Goal: Complete application form: Complete application form

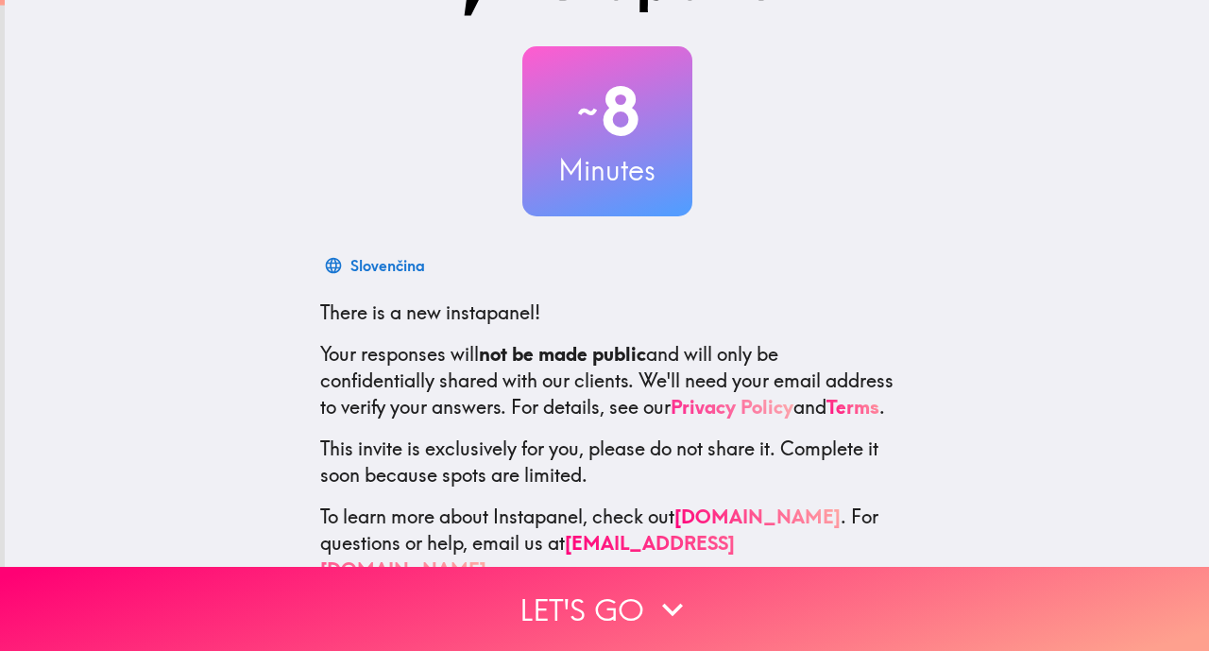
scroll to position [137, 0]
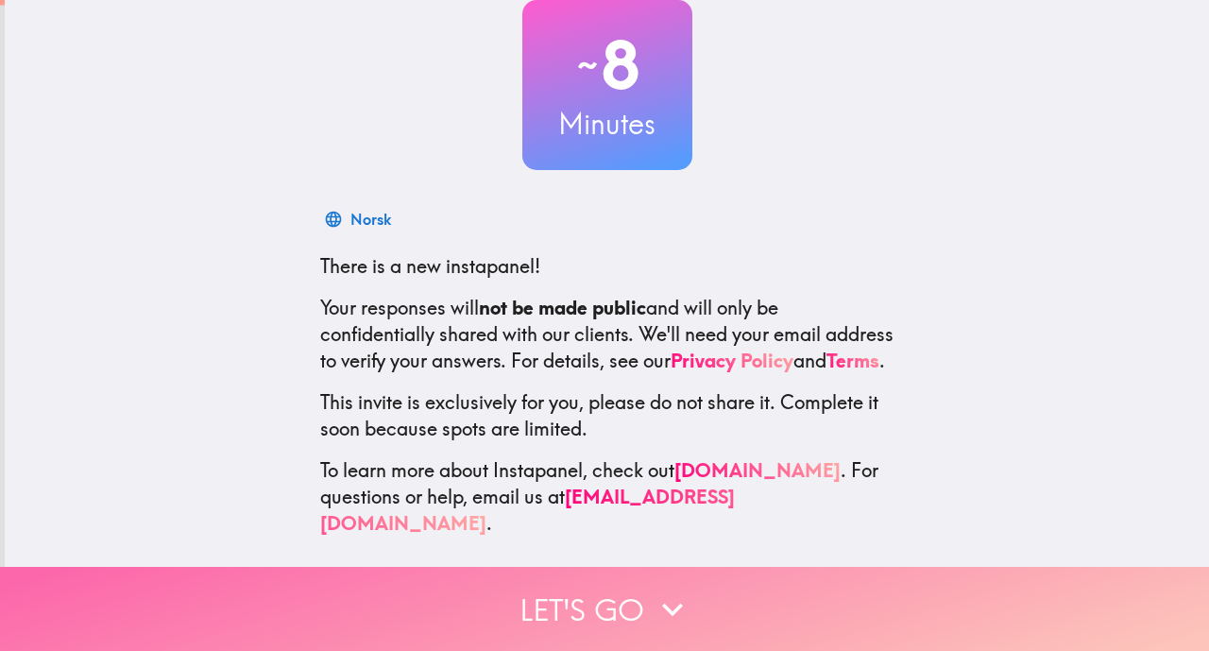
click at [590, 591] on button "Let's go" at bounding box center [604, 609] width 1209 height 84
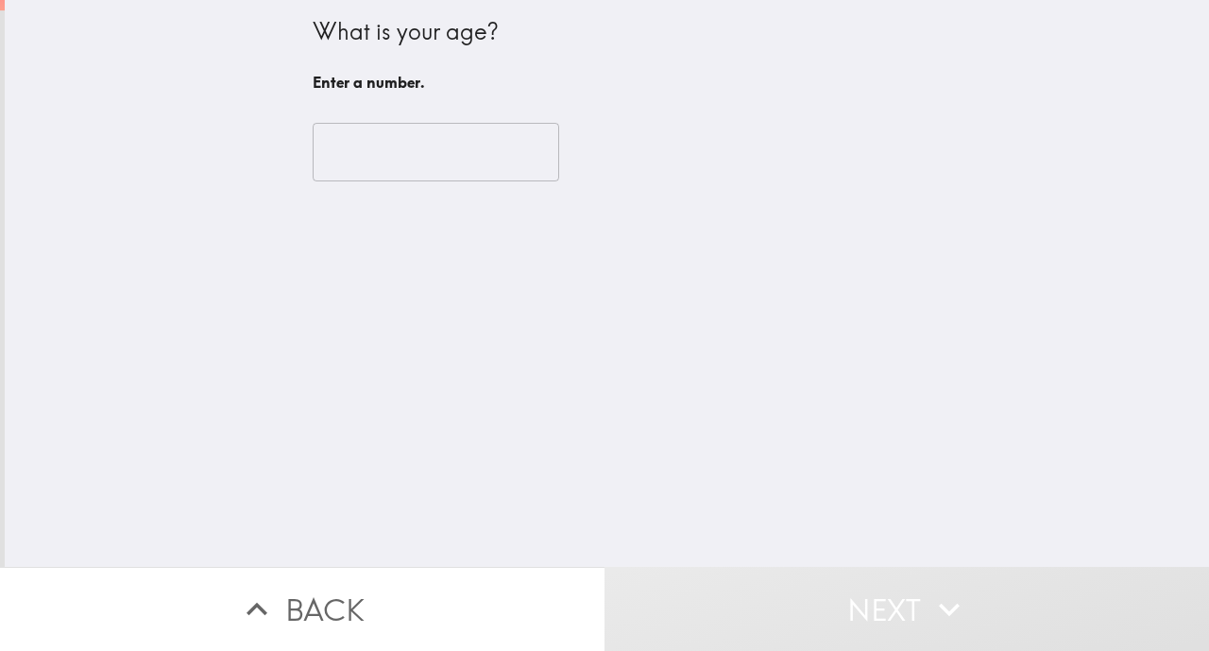
scroll to position [0, 0]
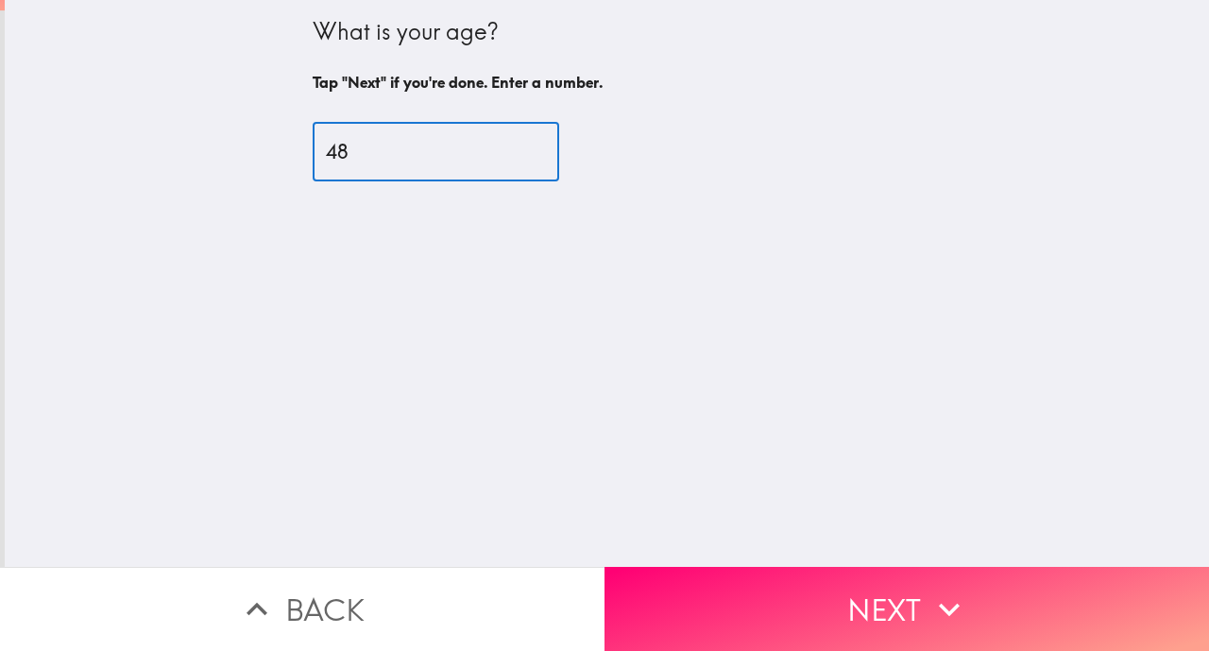
click at [503, 141] on input "48" at bounding box center [436, 152] width 246 height 59
click at [503, 141] on input "66" at bounding box center [436, 152] width 246 height 59
click at [503, 141] on input "67" at bounding box center [436, 152] width 246 height 59
type input "68"
click at [503, 141] on input "68" at bounding box center [436, 152] width 246 height 59
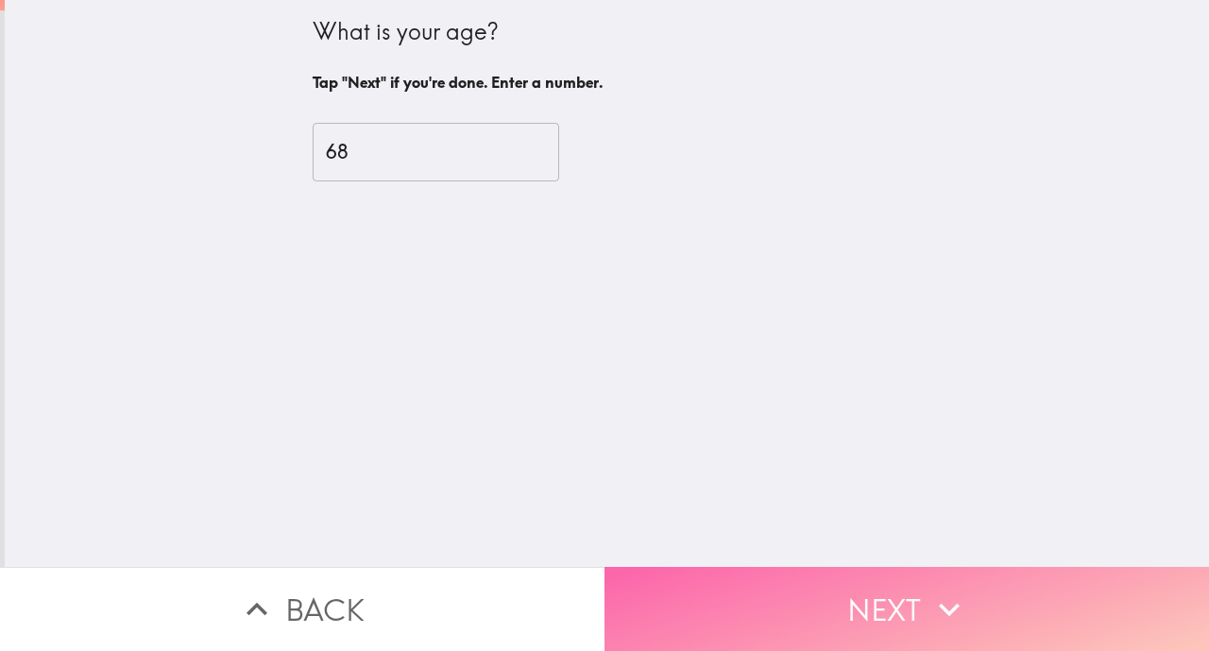
click at [864, 600] on button "Next" at bounding box center [906, 609] width 604 height 84
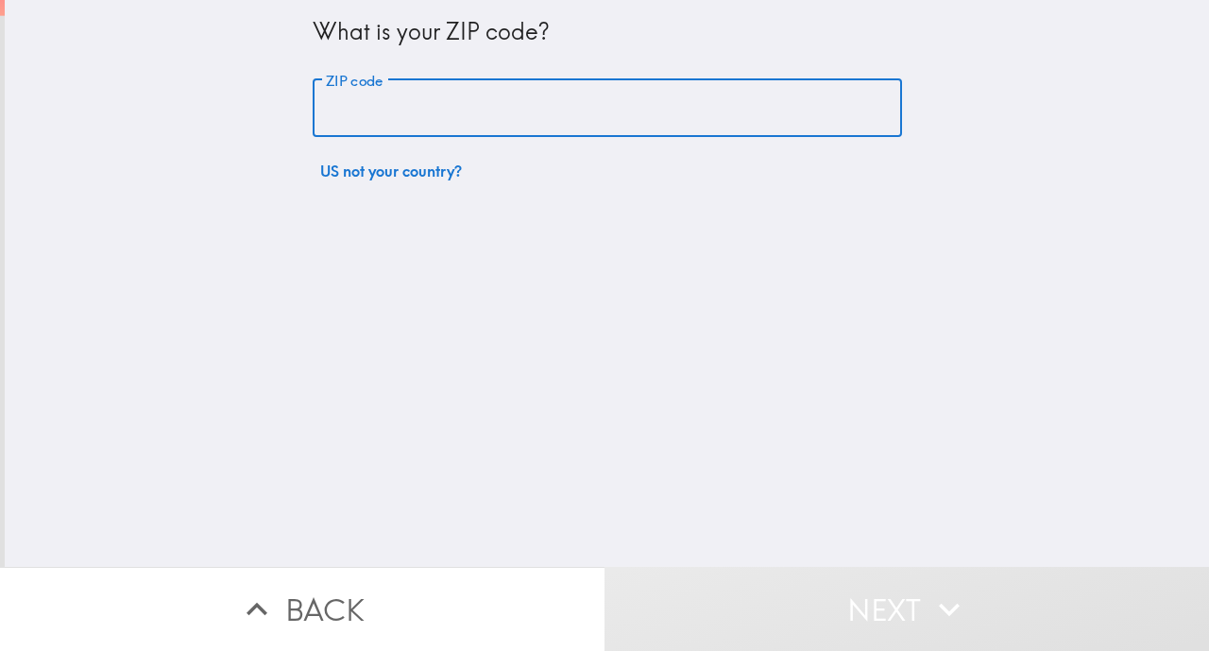
click at [428, 113] on input "ZIP code" at bounding box center [607, 108] width 589 height 59
paste input "02895"
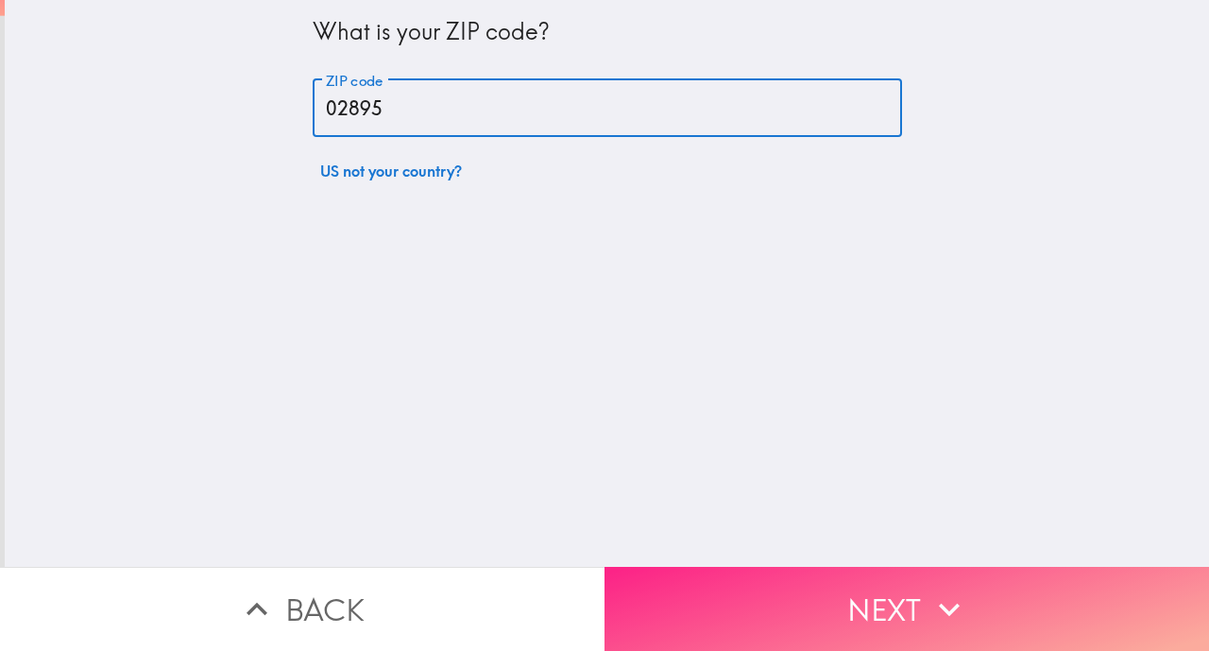
type input "02895"
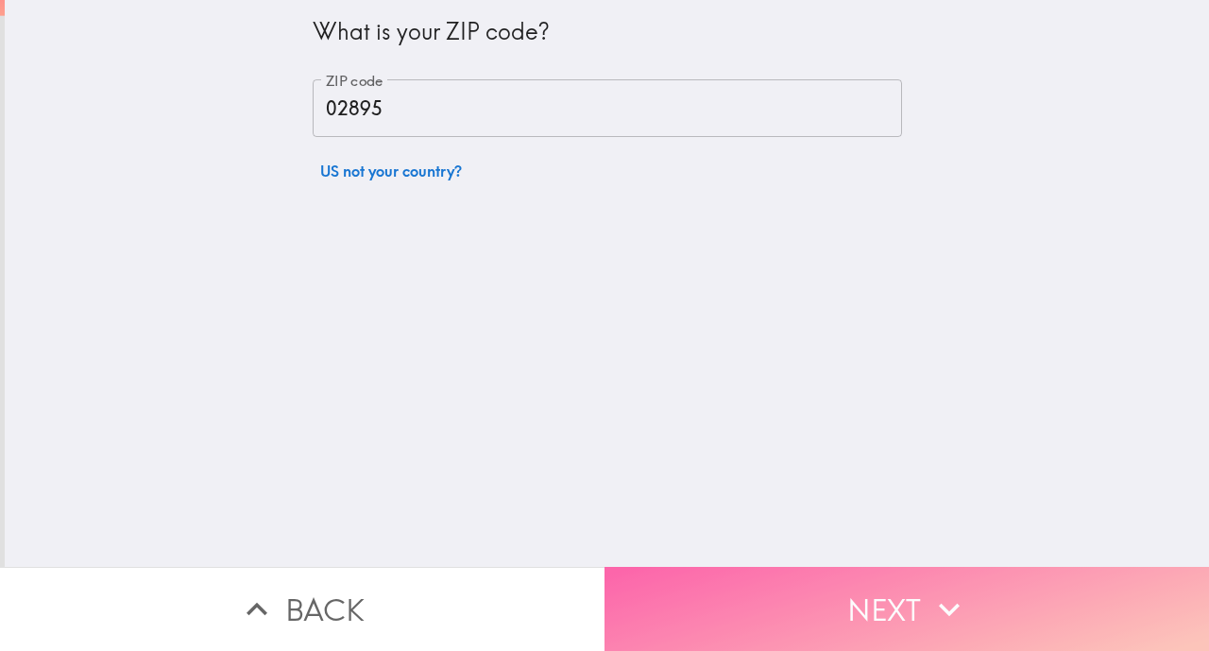
click at [726, 583] on button "Next" at bounding box center [906, 609] width 604 height 84
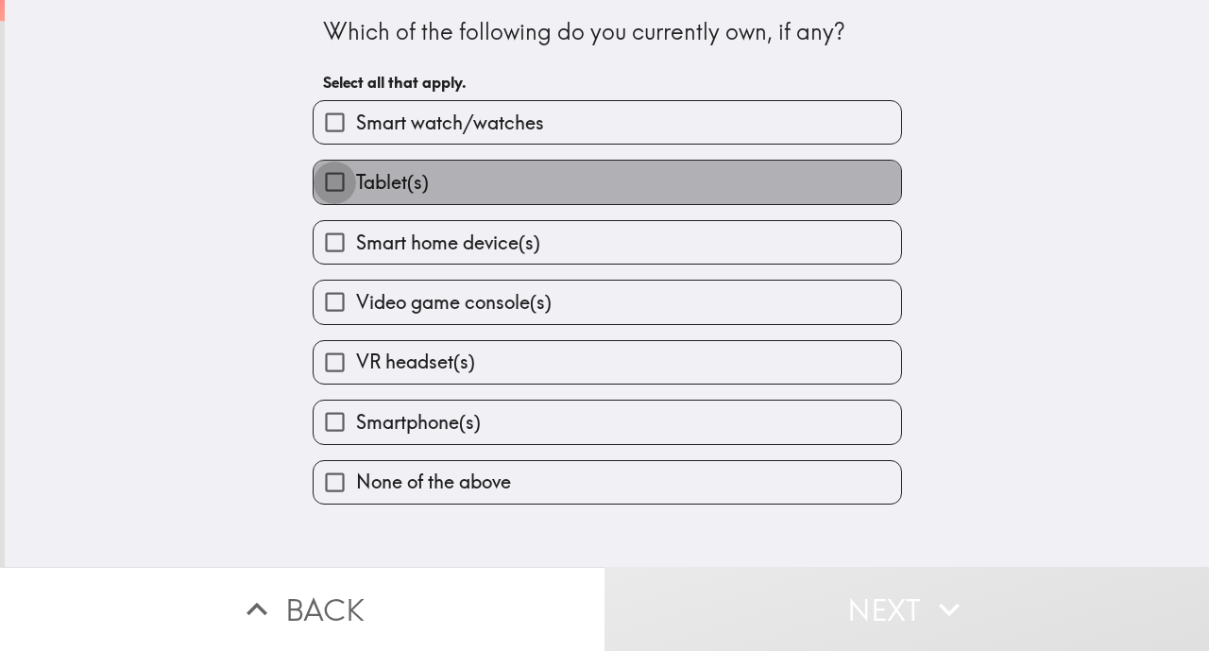
click at [314, 187] on input "Tablet(s)" at bounding box center [334, 182] width 42 height 42
checkbox input "true"
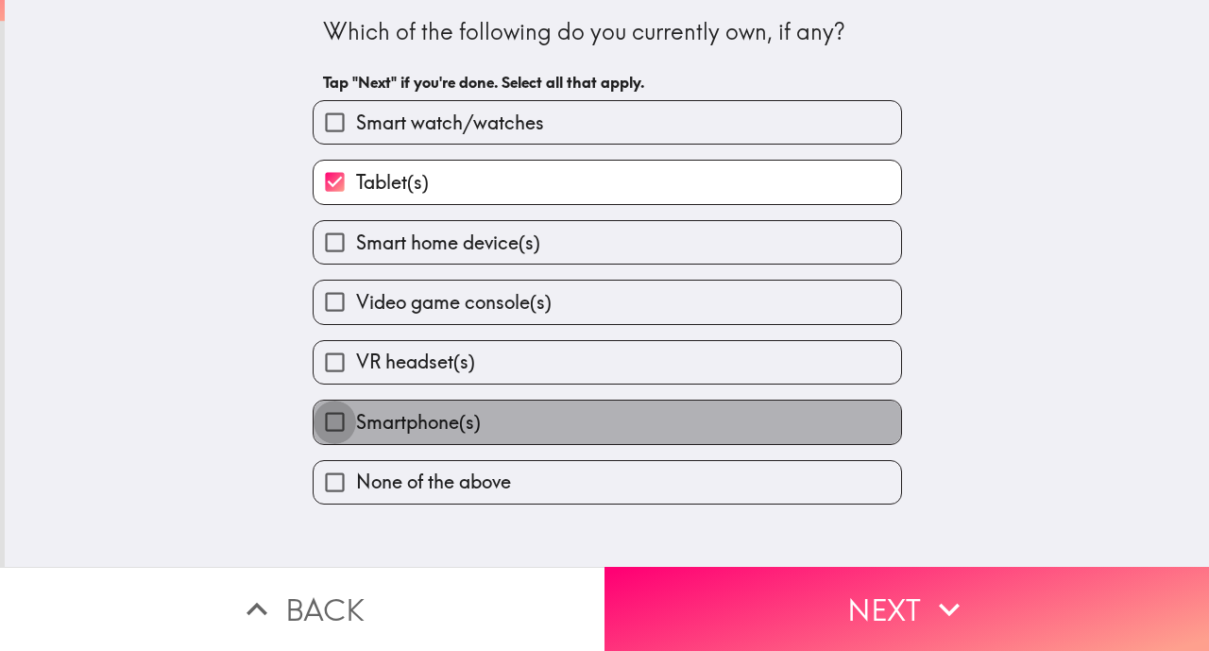
click at [314, 428] on input "Smartphone(s)" at bounding box center [334, 421] width 42 height 42
checkbox input "true"
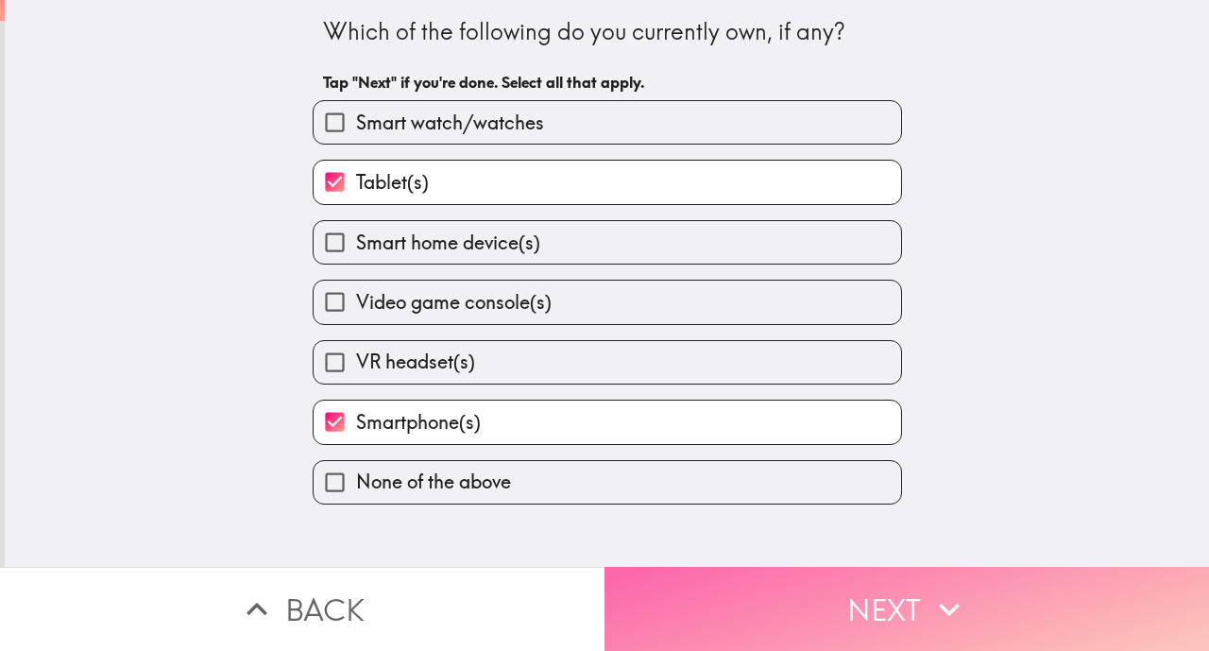
click at [854, 601] on button "Next" at bounding box center [906, 609] width 604 height 84
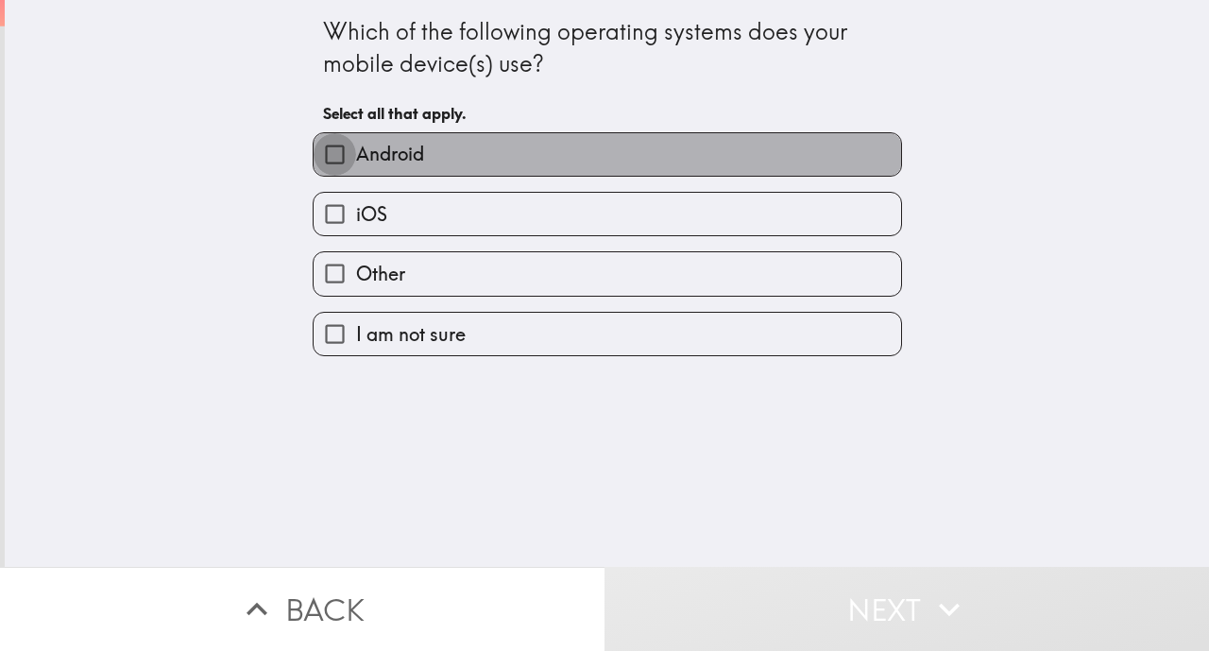
drag, startPoint x: 323, startPoint y: 149, endPoint x: 434, endPoint y: 195, distance: 120.3
click at [322, 150] on input "Android" at bounding box center [334, 154] width 42 height 42
checkbox input "true"
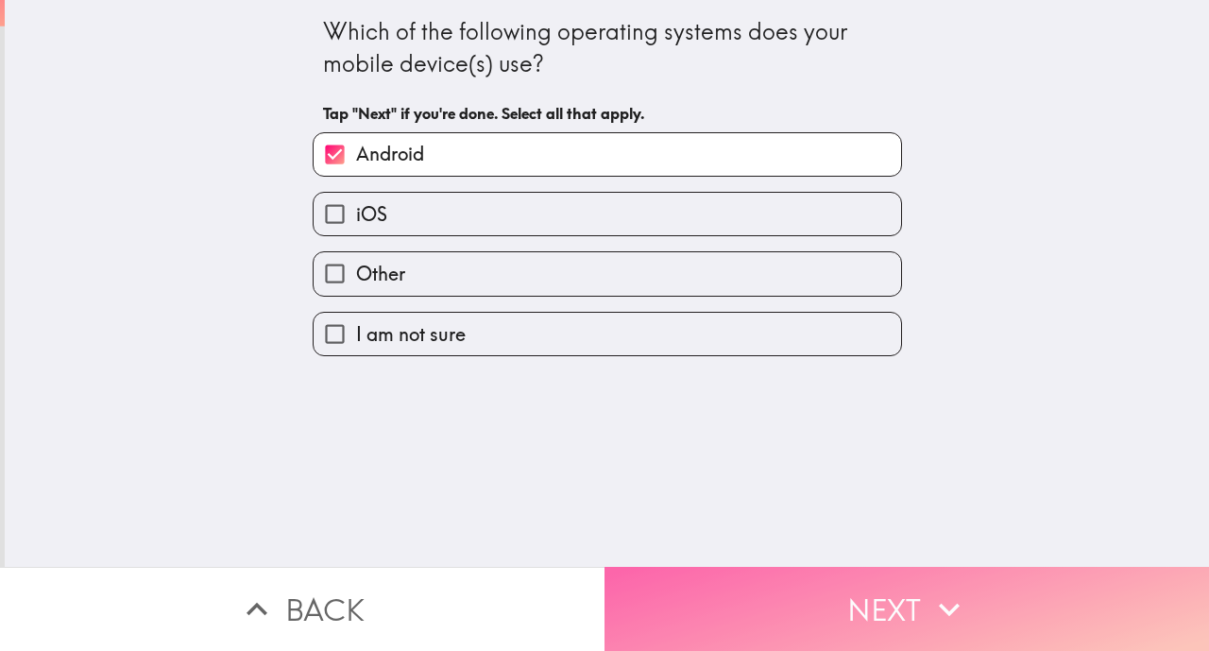
click at [779, 577] on button "Next" at bounding box center [906, 609] width 604 height 84
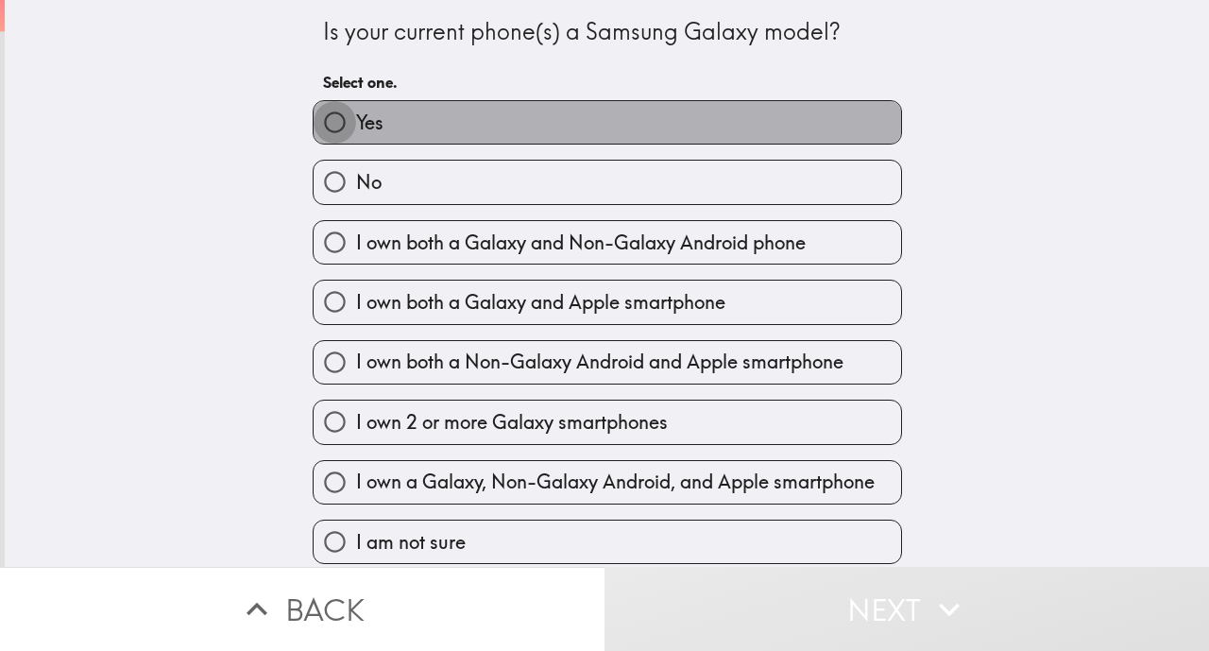
drag, startPoint x: 323, startPoint y: 125, endPoint x: 366, endPoint y: 153, distance: 51.9
click at [327, 127] on input "Yes" at bounding box center [334, 122] width 42 height 42
radio input "true"
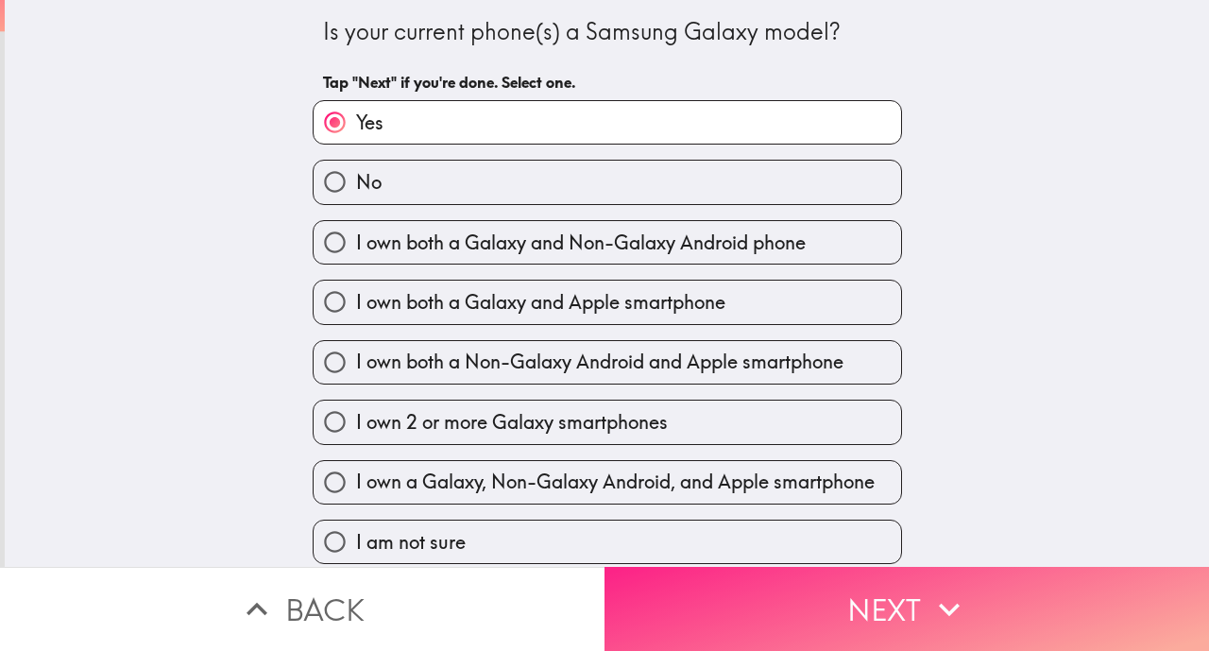
click at [782, 601] on button "Next" at bounding box center [906, 609] width 604 height 84
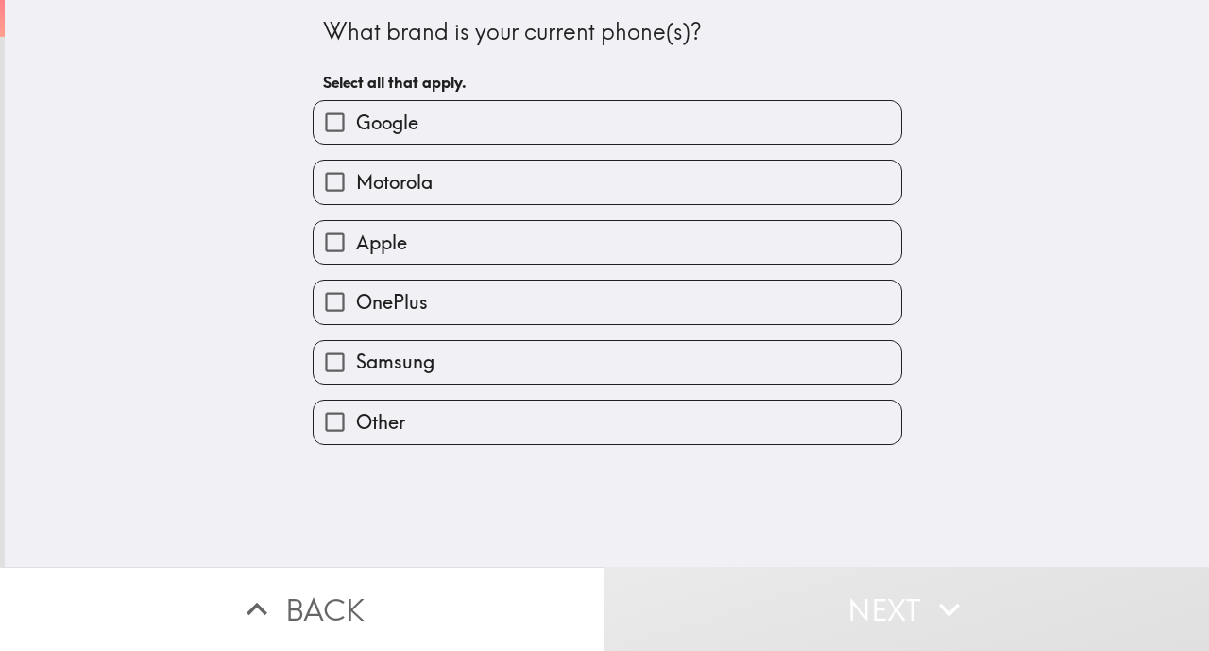
drag, startPoint x: 330, startPoint y: 358, endPoint x: 342, endPoint y: 364, distance: 13.5
click at [331, 362] on input "Samsung" at bounding box center [334, 362] width 42 height 42
checkbox input "true"
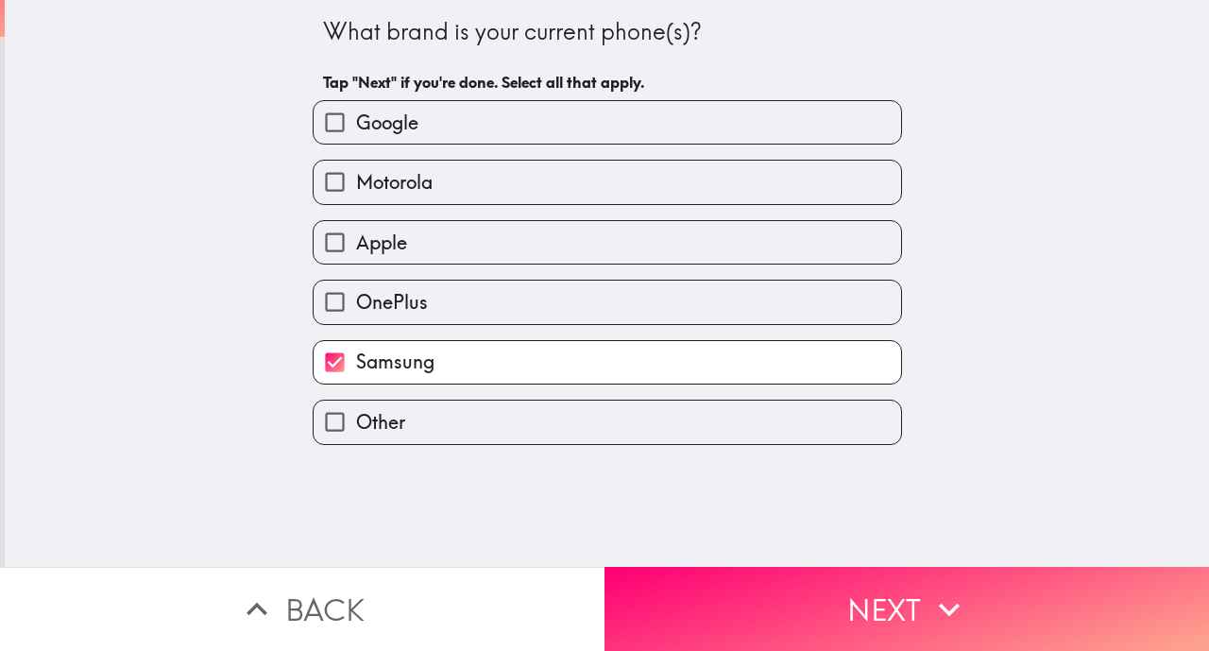
click at [821, 579] on button "Next" at bounding box center [906, 609] width 604 height 84
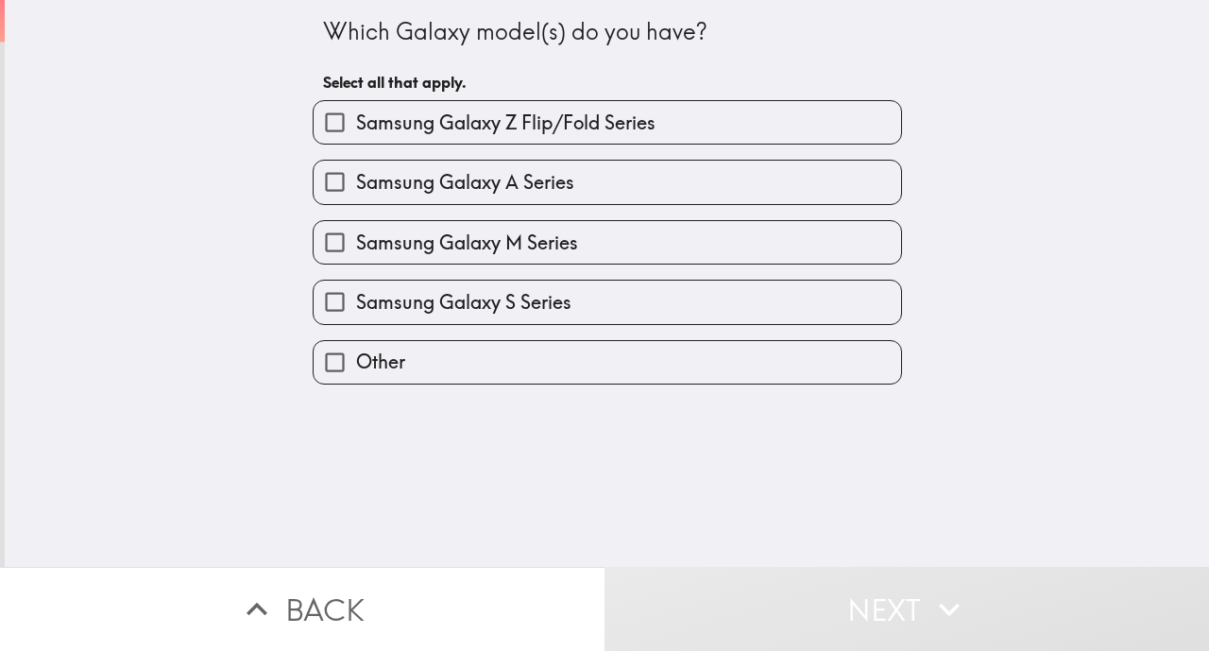
click at [336, 127] on input "Samsung Galaxy Z Flip/Fold Series" at bounding box center [334, 122] width 42 height 42
checkbox input "true"
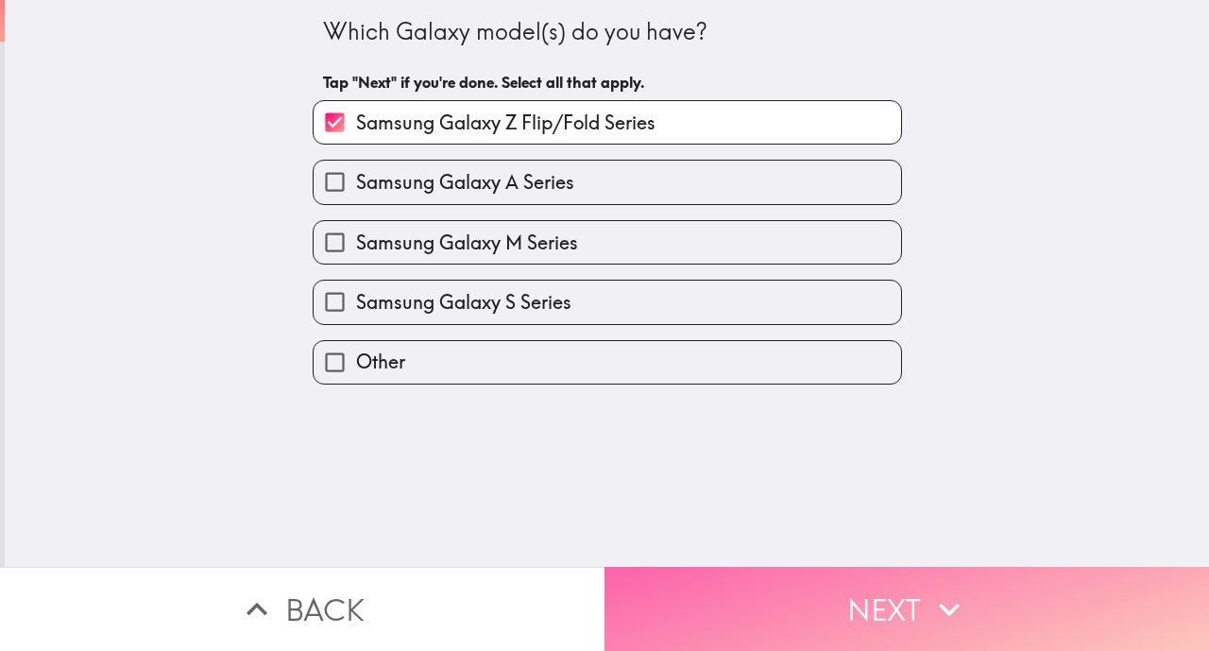
click at [818, 587] on button "Next" at bounding box center [906, 609] width 604 height 84
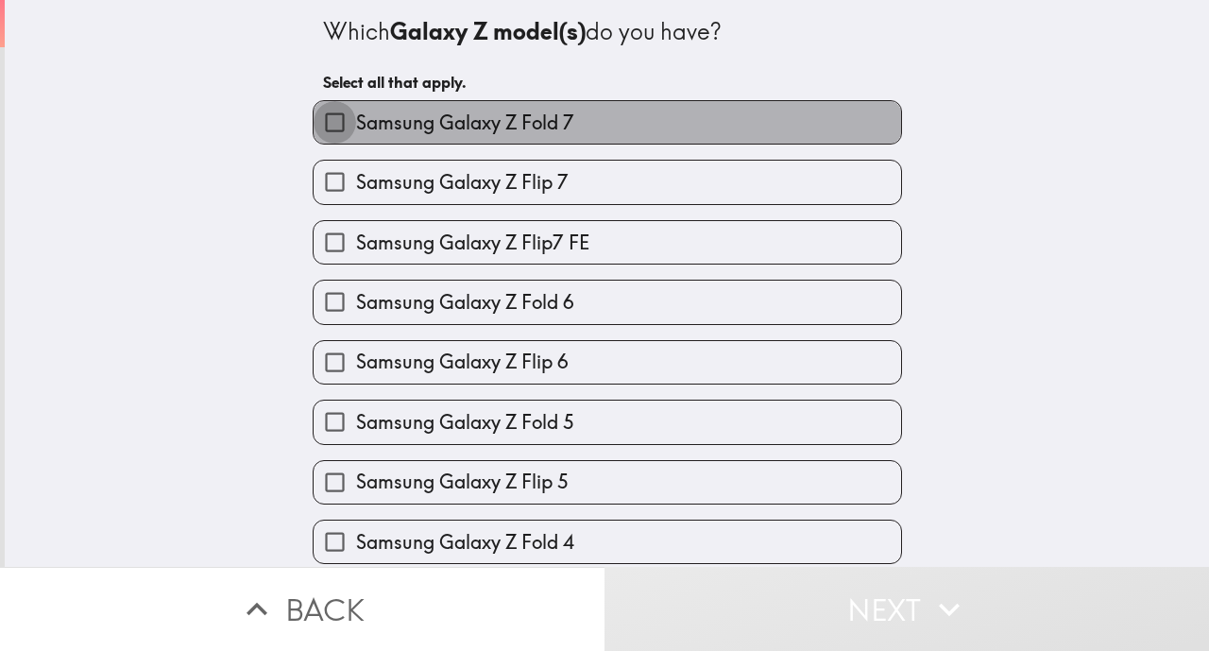
drag, startPoint x: 321, startPoint y: 129, endPoint x: 329, endPoint y: 141, distance: 13.6
click at [321, 132] on input "Samsung Galaxy Z Fold 7" at bounding box center [334, 122] width 42 height 42
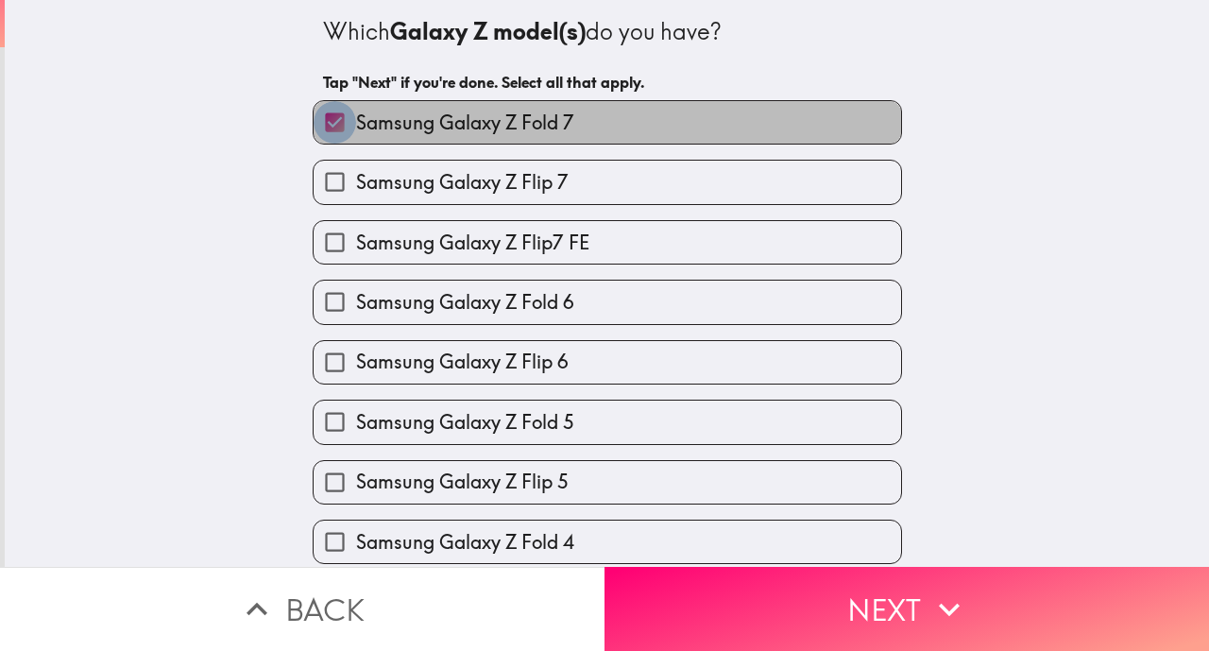
click at [318, 132] on input "Samsung Galaxy Z Fold 7" at bounding box center [334, 122] width 42 height 42
checkbox input "false"
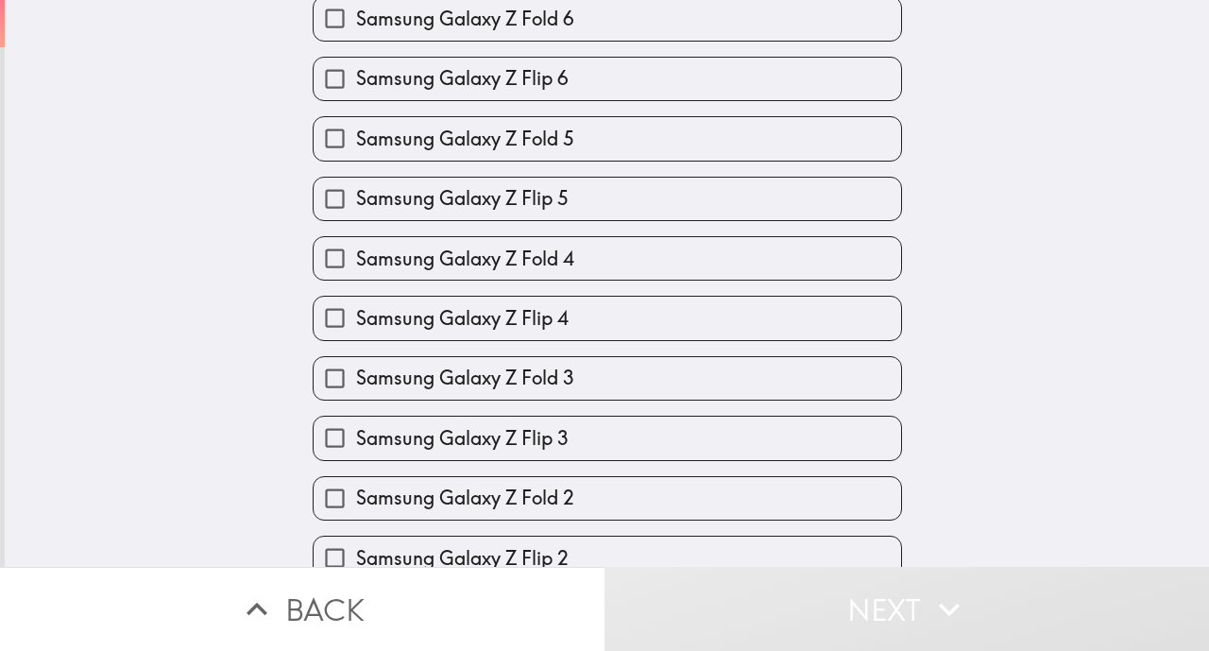
scroll to position [432, 0]
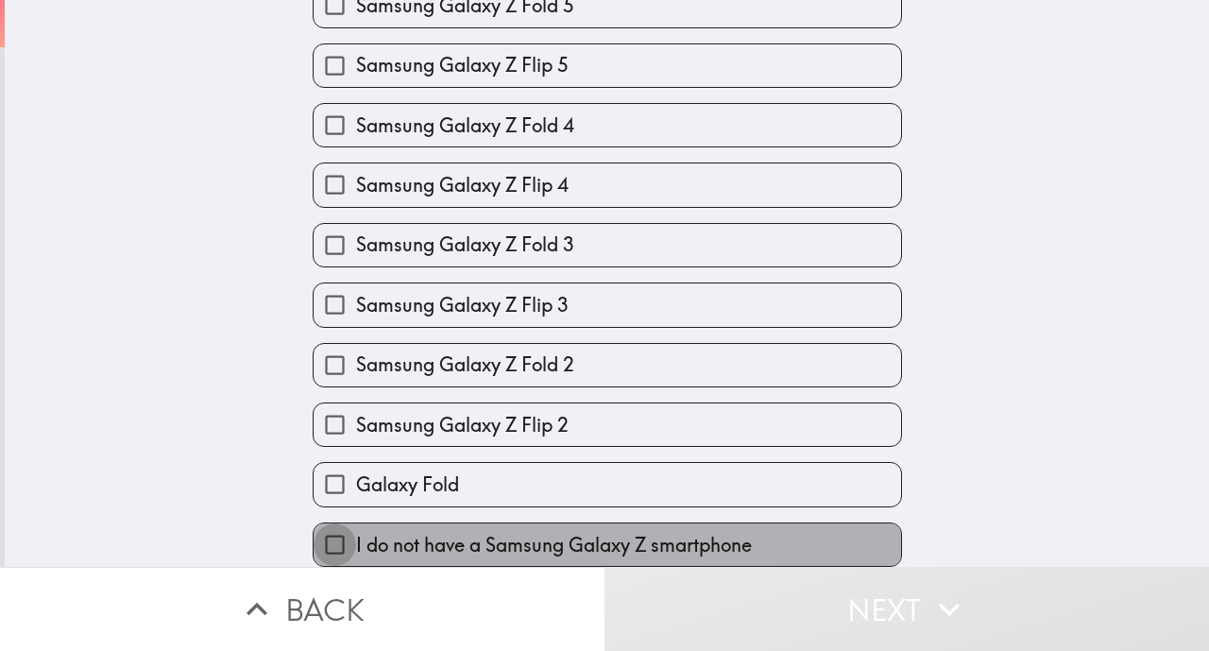
click at [316, 523] on input "I do not have a Samsung Galaxy Z smartphone" at bounding box center [334, 544] width 42 height 42
checkbox input "true"
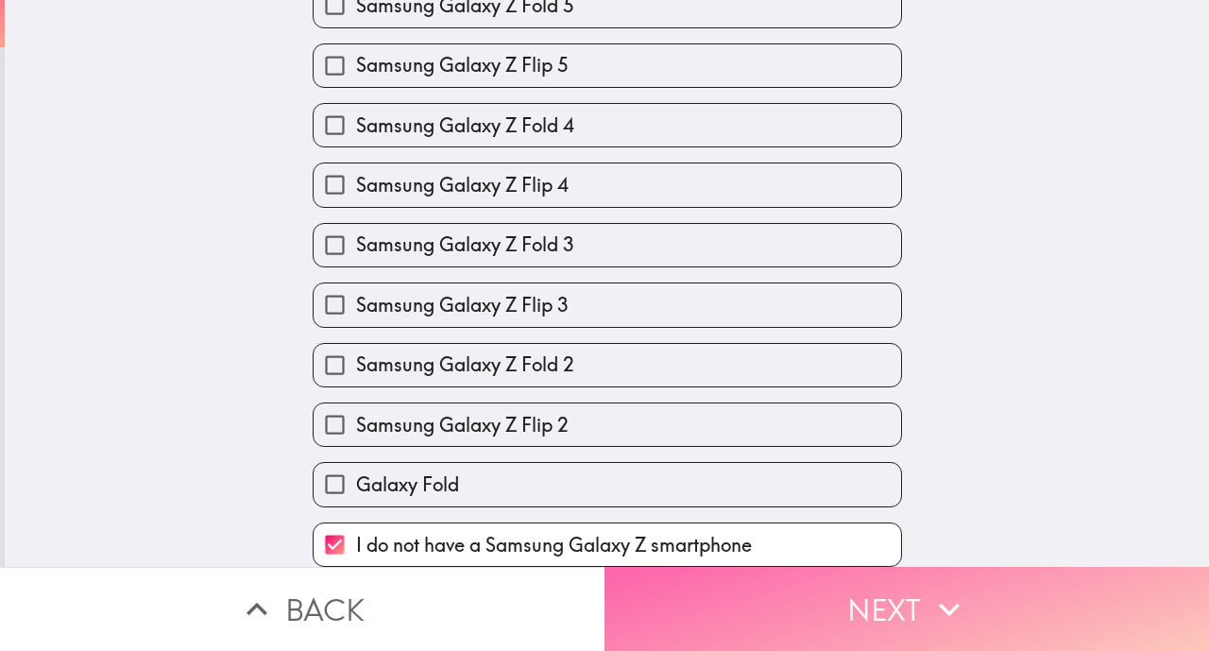
click at [836, 580] on button "Next" at bounding box center [906, 609] width 604 height 84
